Goal: Find specific page/section

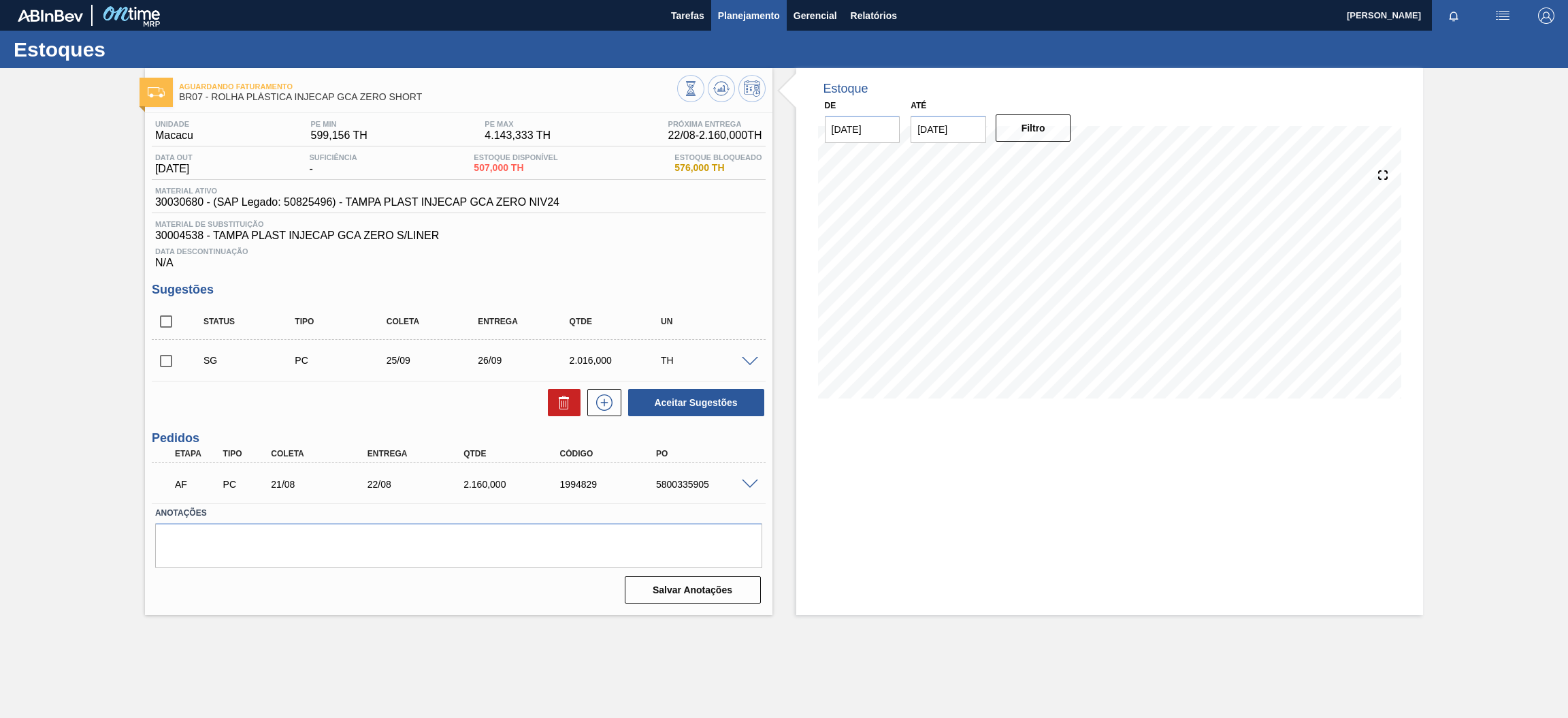
click at [768, 26] on button "Planejamento" at bounding box center [749, 15] width 76 height 31
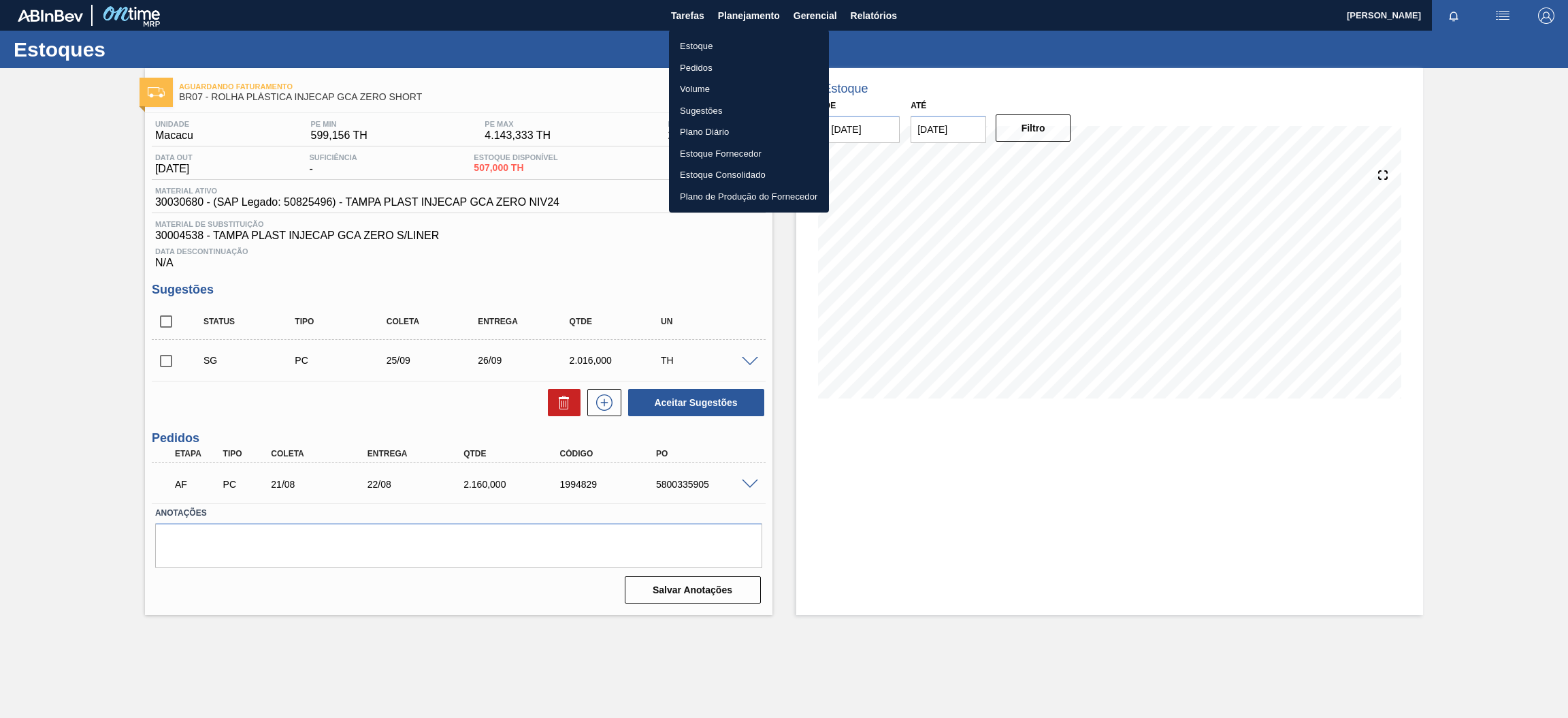
click at [652, 266] on div at bounding box center [784, 359] width 1568 height 718
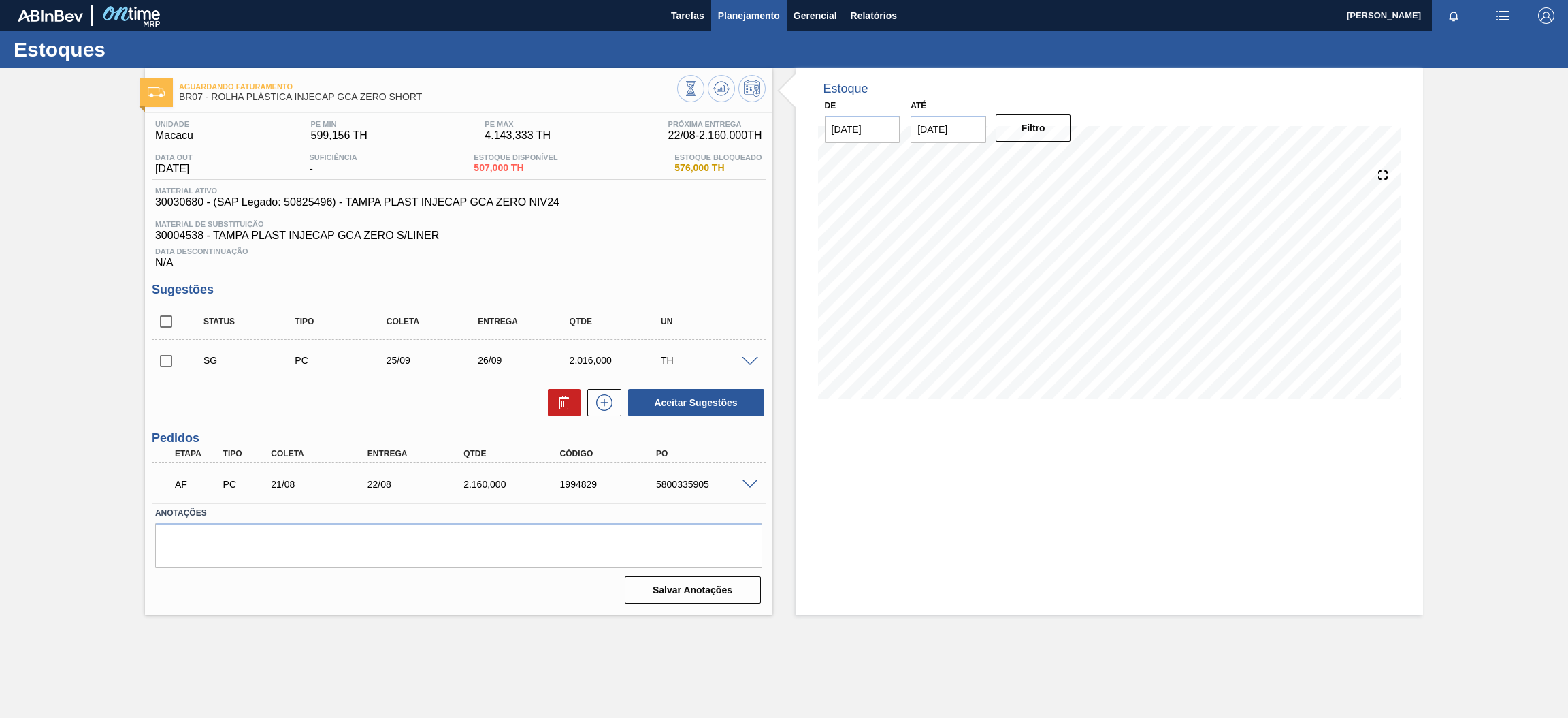
click at [738, 9] on span "Planejamento" at bounding box center [749, 15] width 62 height 16
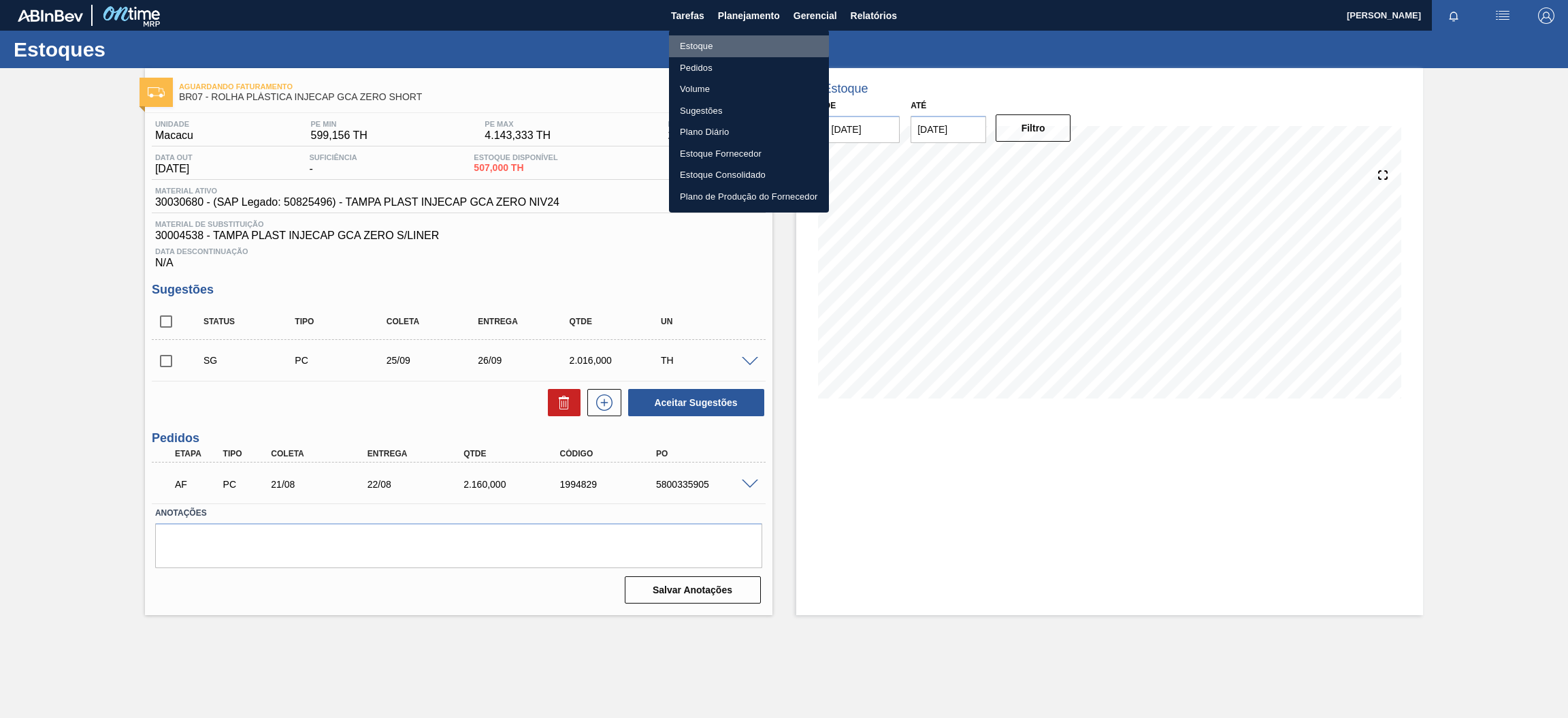
click at [702, 37] on li "Estoque" at bounding box center [749, 46] width 160 height 21
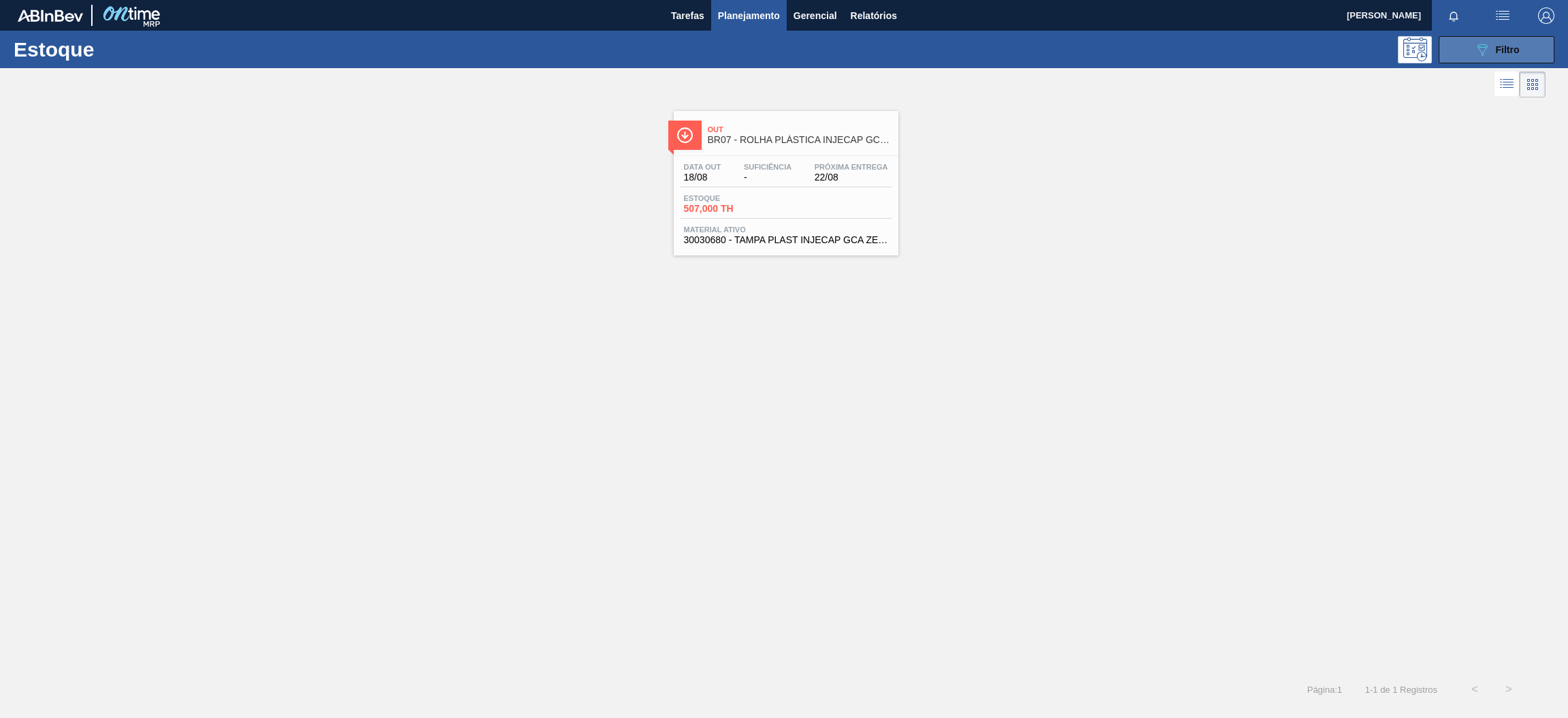
click at [1475, 56] on icon "089F7B8B-B2A5-4AFE-B5C0-19BA573D28AC" at bounding box center [1482, 49] width 16 height 16
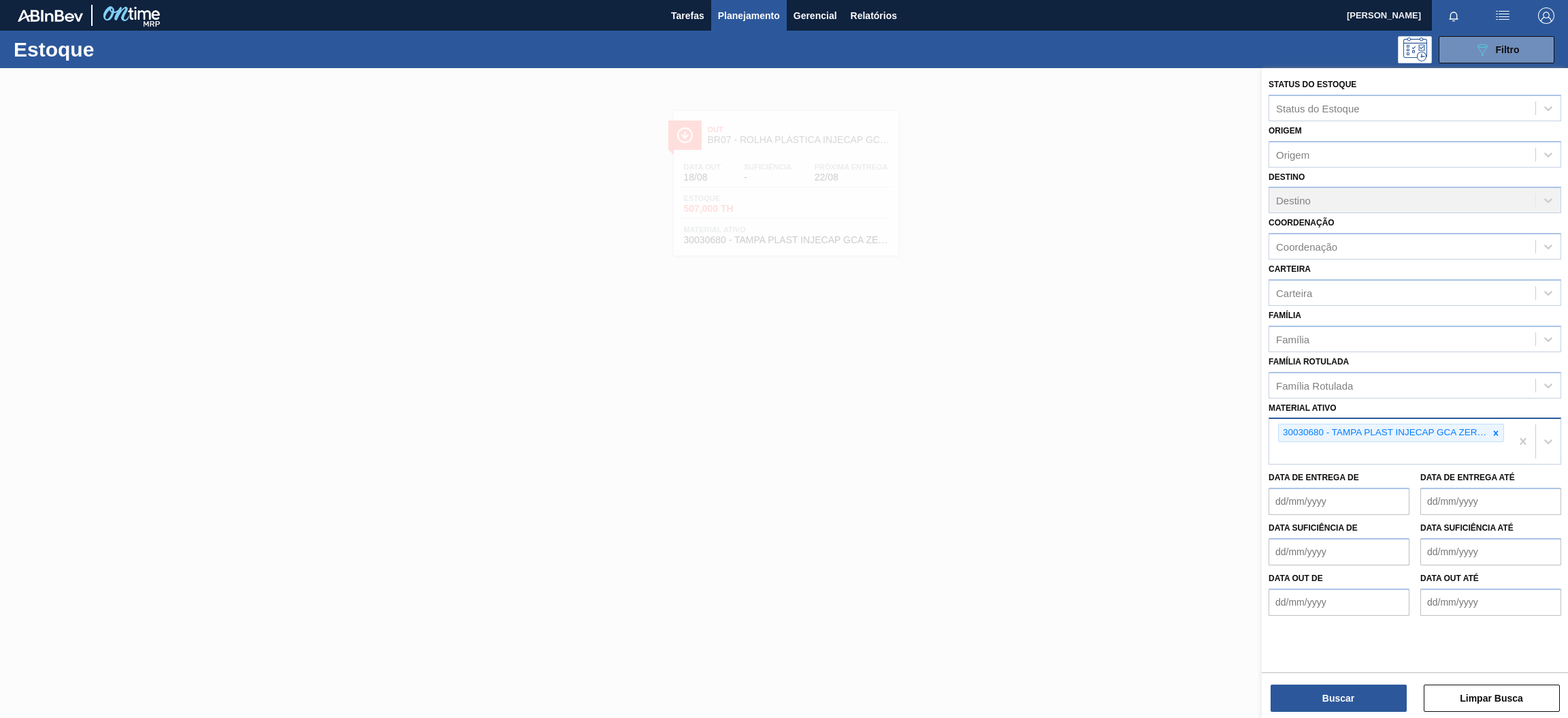
click at [1495, 431] on icon at bounding box center [1496, 433] width 9 height 9
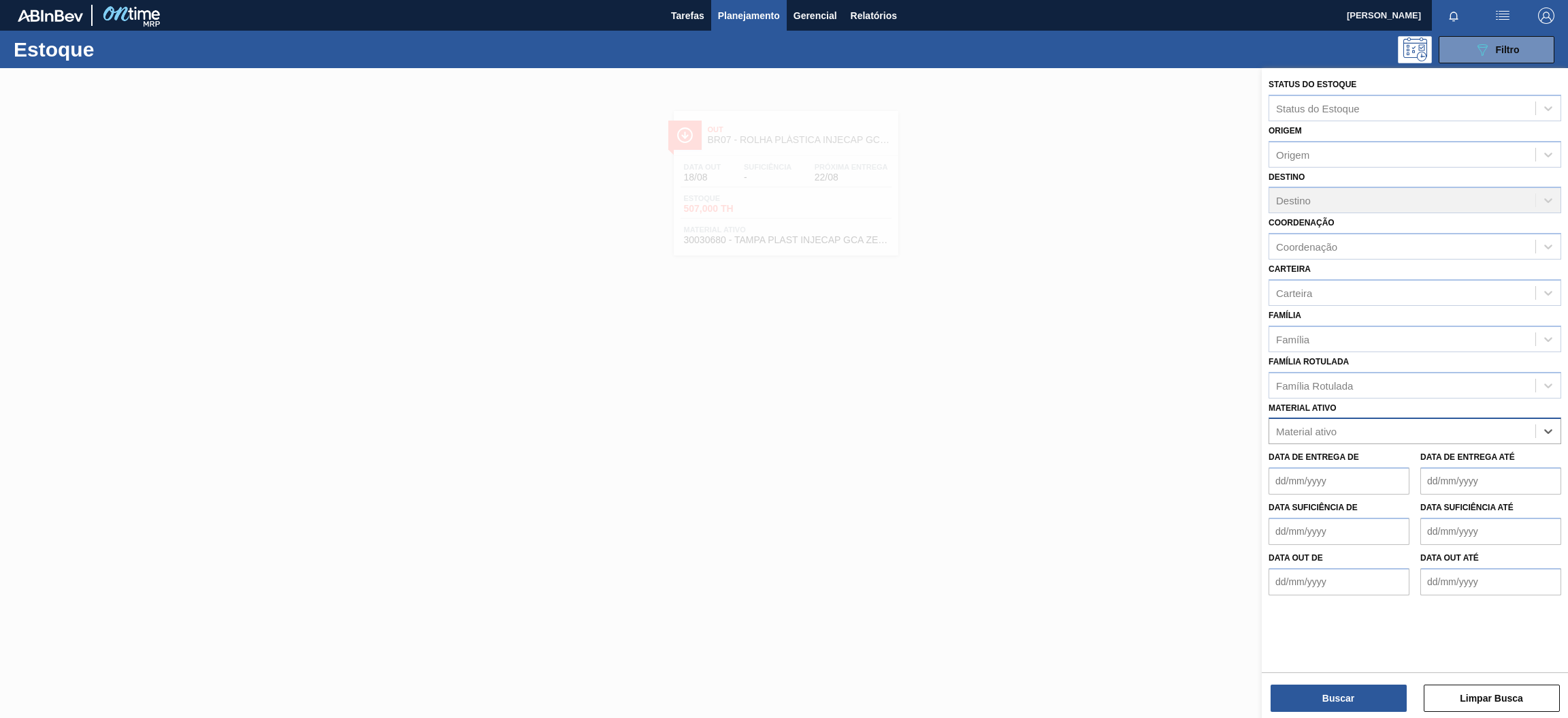
paste ativo "50330793"
type ativo "5"
click at [1324, 427] on div "Material ativo" at bounding box center [1306, 431] width 61 height 11
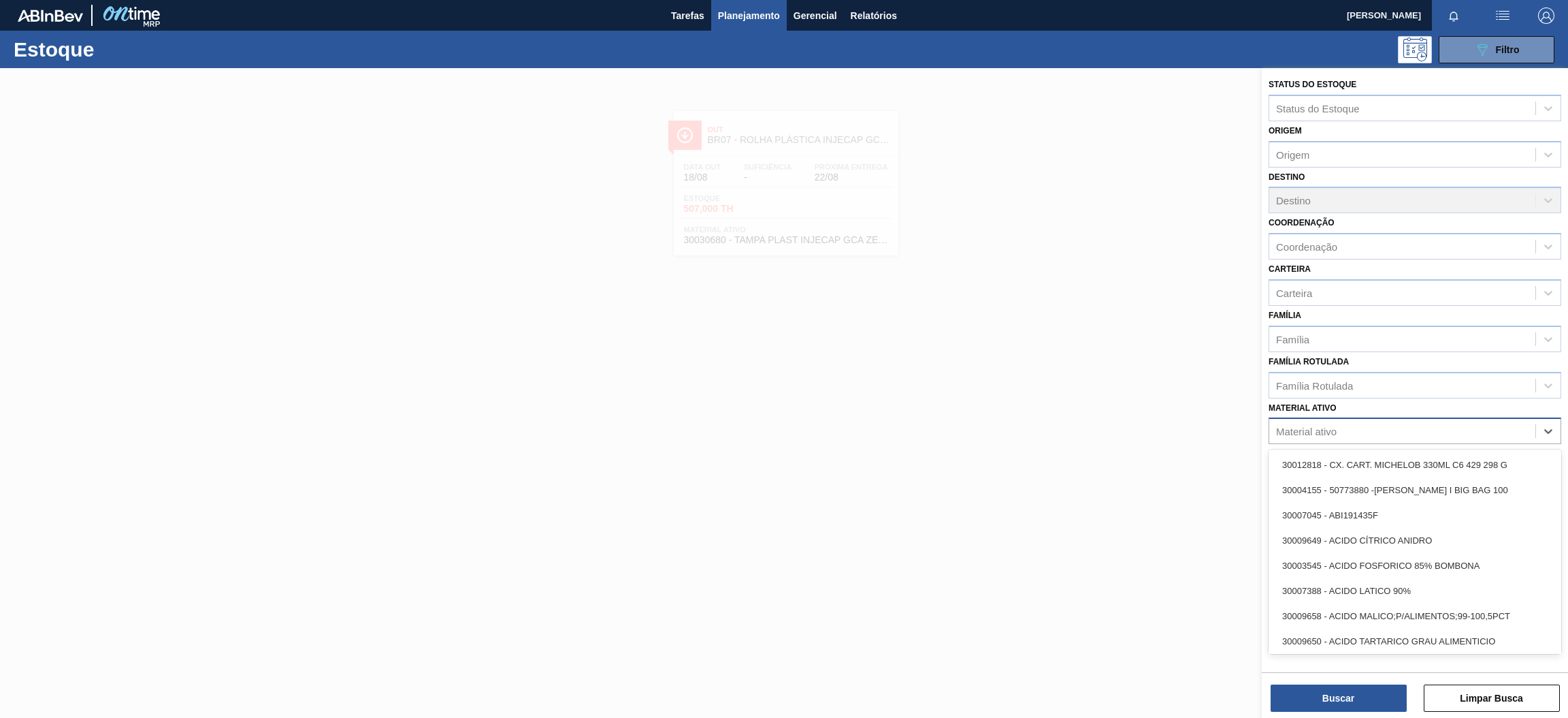
paste ativo "30003056"
type ativo "30003056"
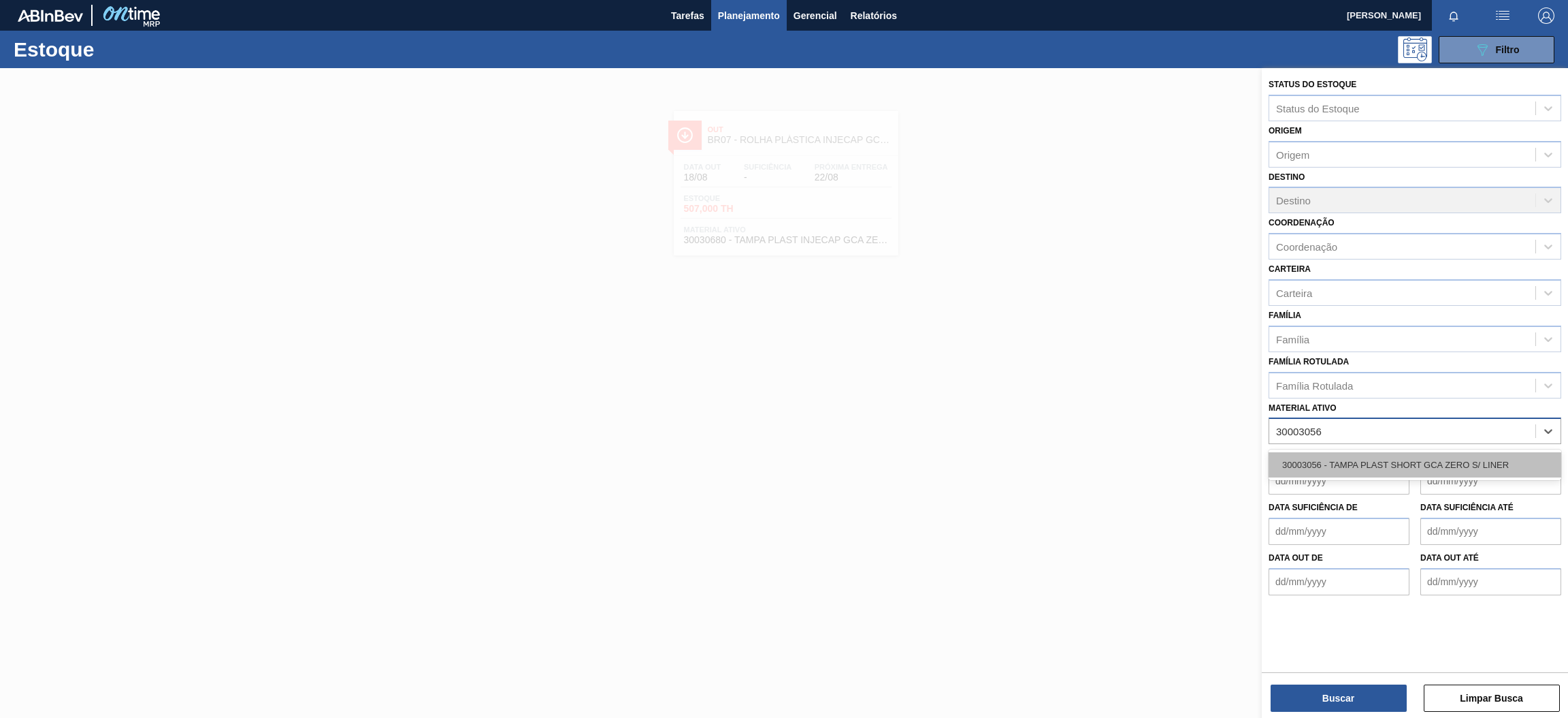
click at [1370, 457] on div "30003056 - TAMPA PLAST SHORT GCA ZERO S/ LINER" at bounding box center [1415, 464] width 293 height 25
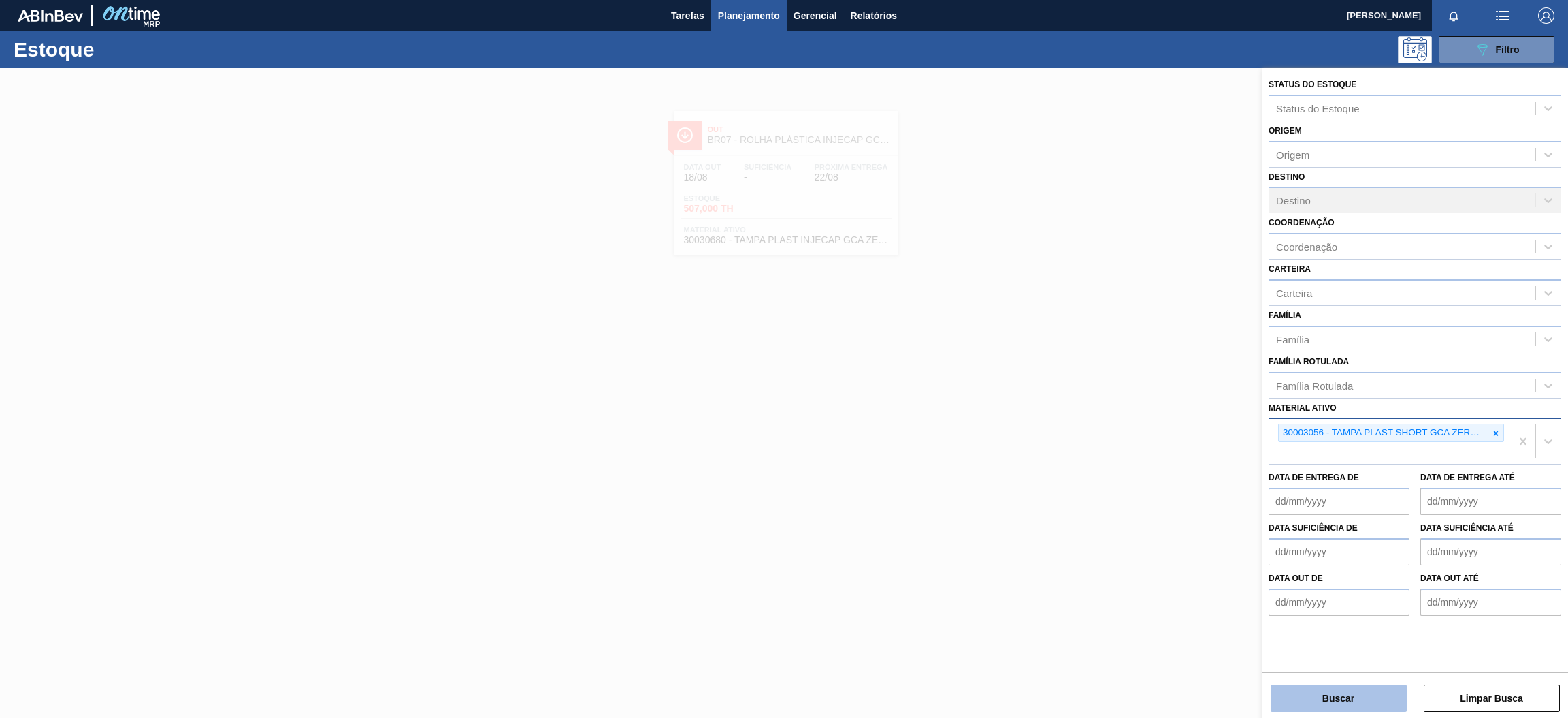
click at [1326, 705] on button "Buscar" at bounding box center [1339, 698] width 136 height 28
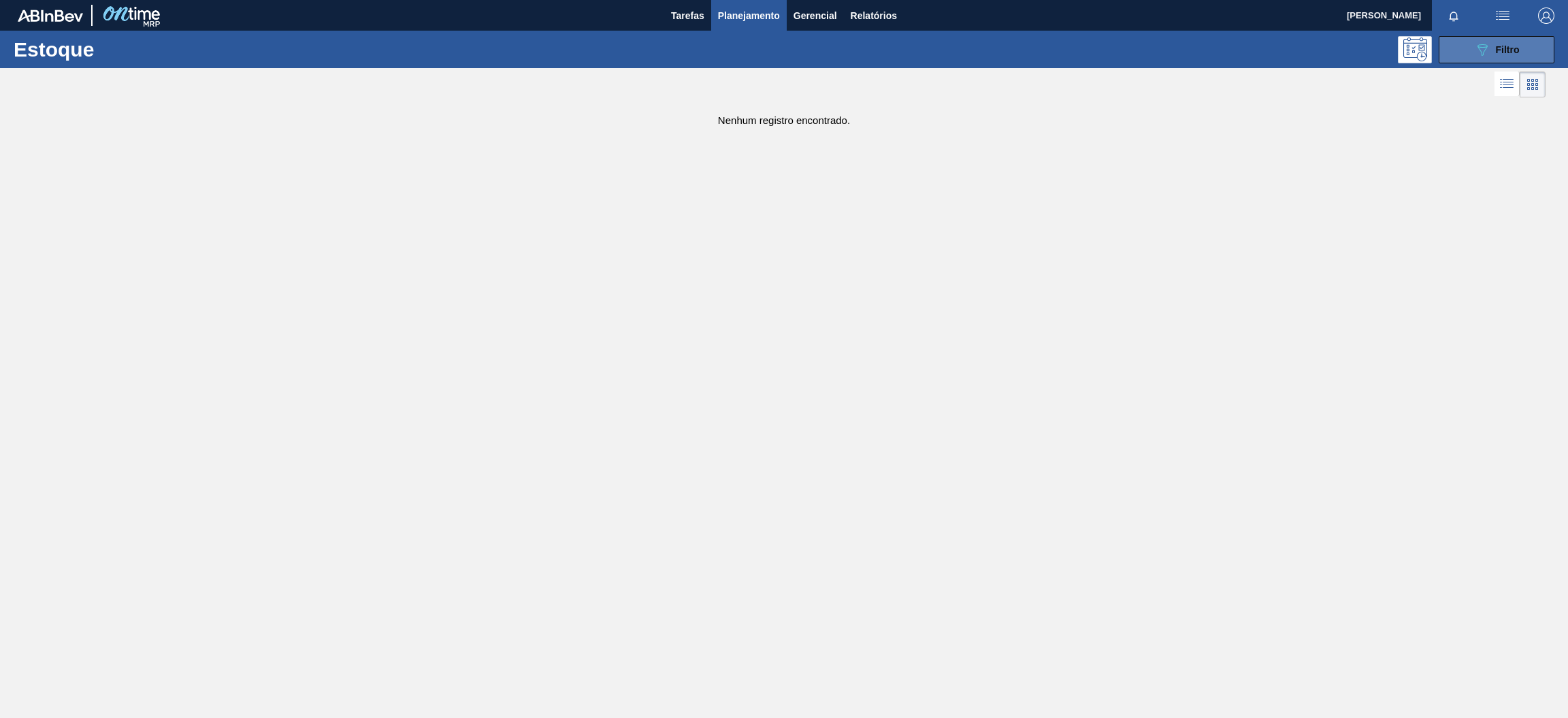
click at [1497, 48] on span "Filtro" at bounding box center [1507, 50] width 24 height 11
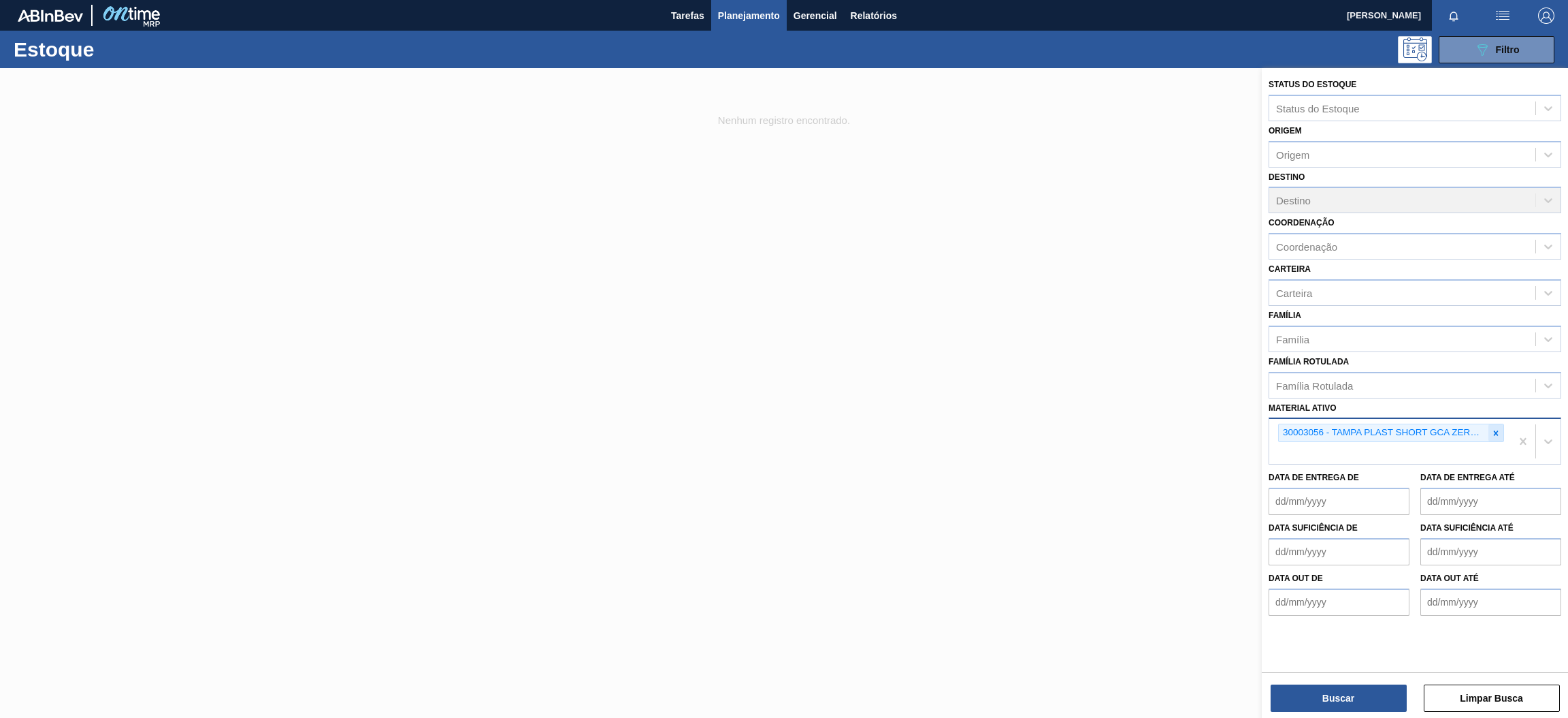
click at [1498, 431] on icon at bounding box center [1496, 433] width 9 height 9
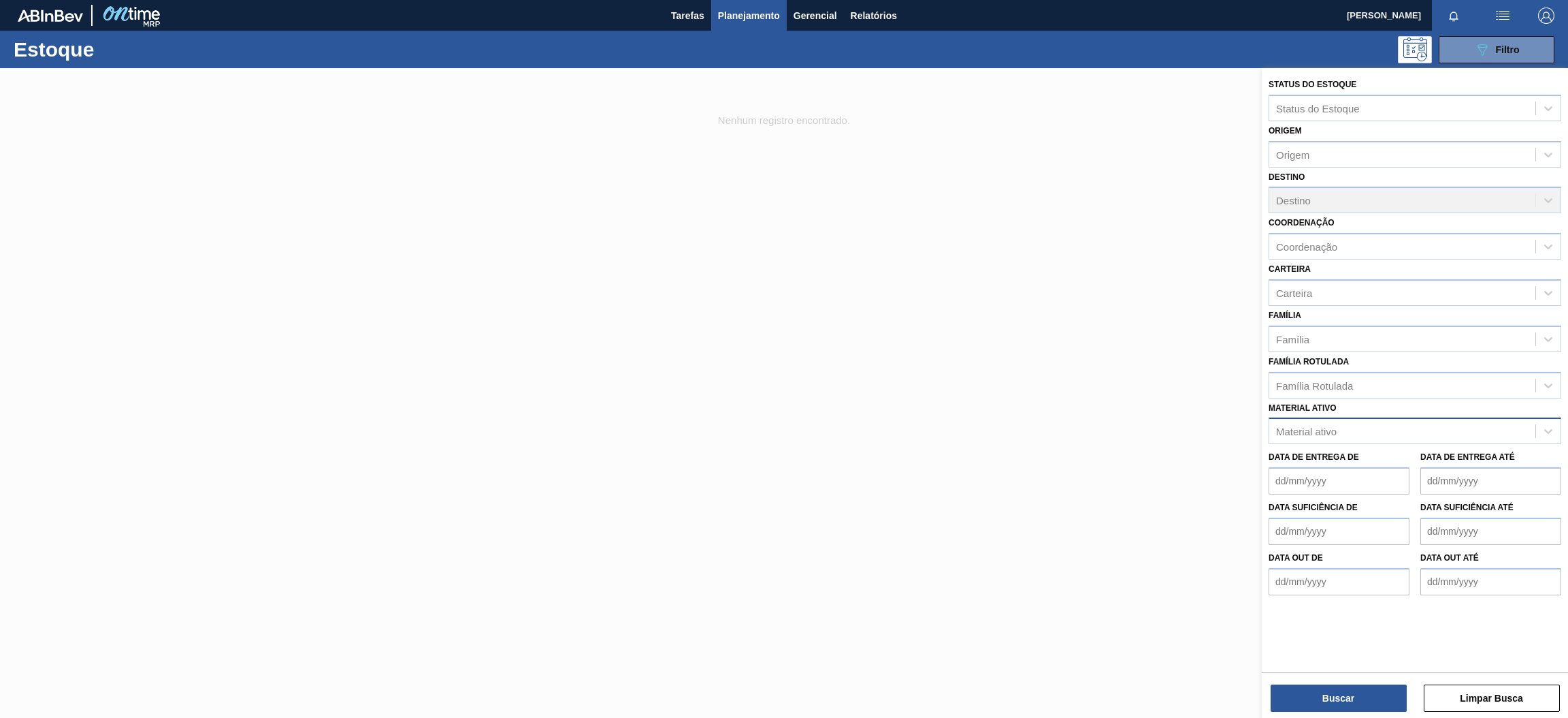
drag, startPoint x: 448, startPoint y: 559, endPoint x: 327, endPoint y: 345, distance: 245.8
click at [451, 559] on div at bounding box center [784, 427] width 1568 height 718
